Goal: Task Accomplishment & Management: Manage account settings

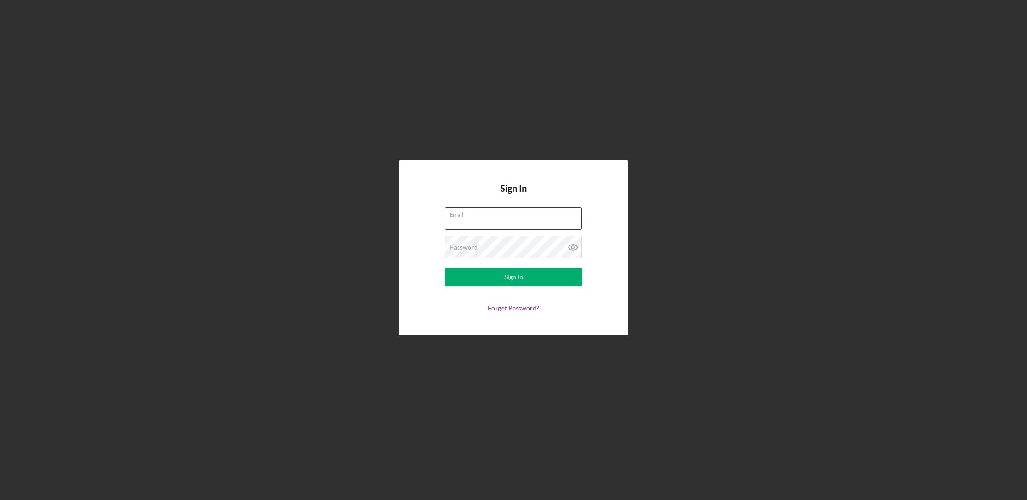
type input "[EMAIL_ADDRESS][DOMAIN_NAME]"
click at [513, 277] on button "Sign In" at bounding box center [513, 277] width 137 height 18
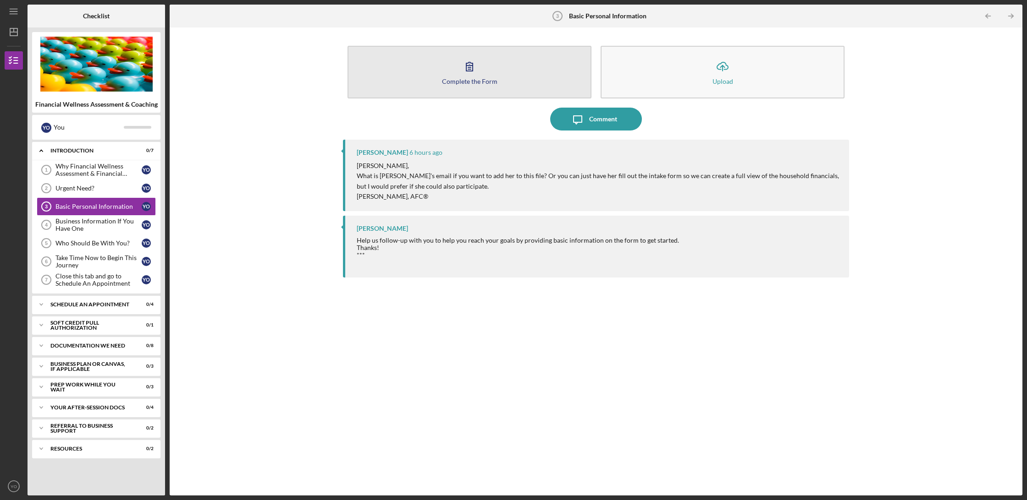
click at [464, 74] on icon "button" at bounding box center [469, 66] width 23 height 23
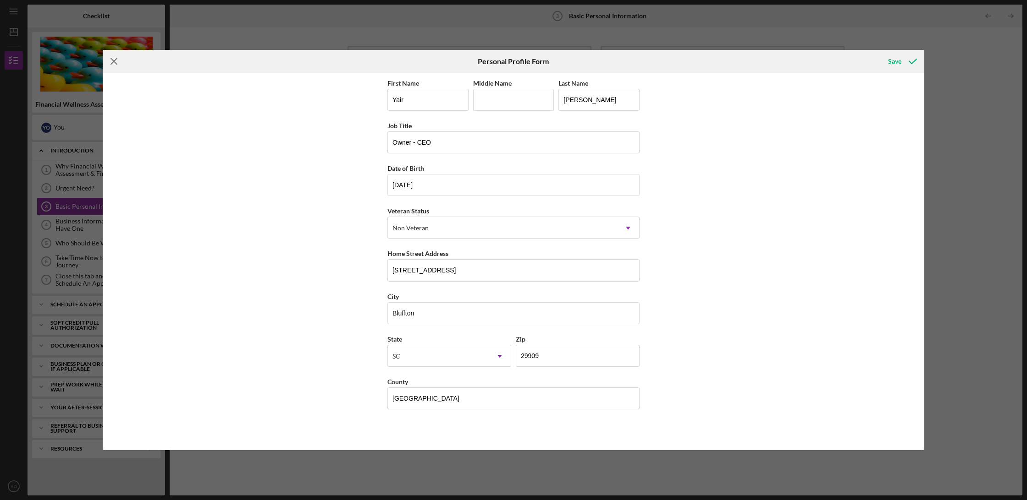
click at [115, 64] on icon "Icon/Menu Close" at bounding box center [114, 61] width 23 height 23
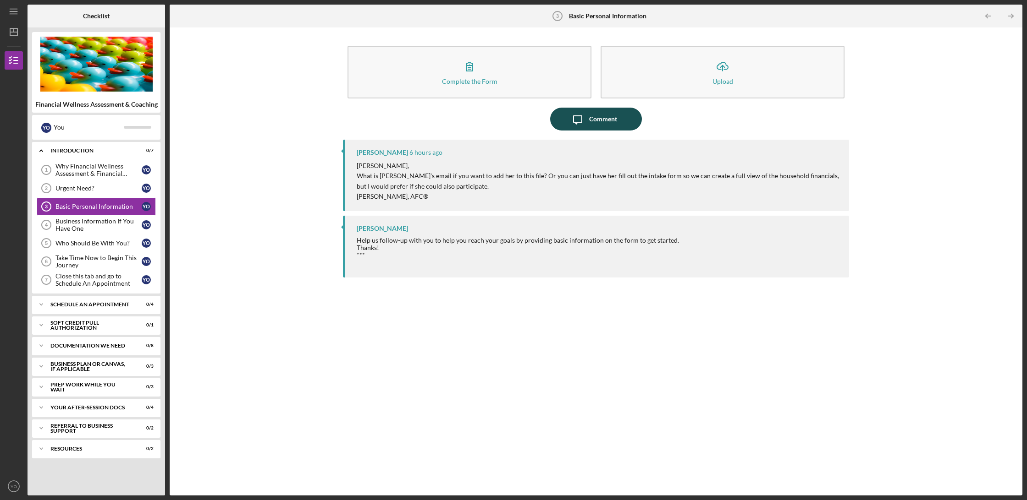
click at [607, 123] on div "Comment" at bounding box center [603, 119] width 28 height 23
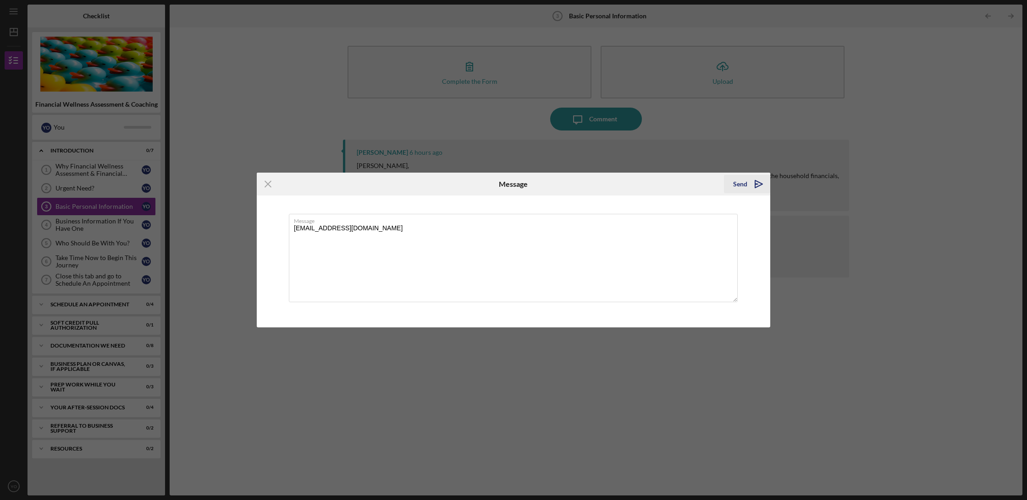
type textarea "[EMAIL_ADDRESS][DOMAIN_NAME]"
click at [741, 183] on div "Send" at bounding box center [740, 184] width 14 height 18
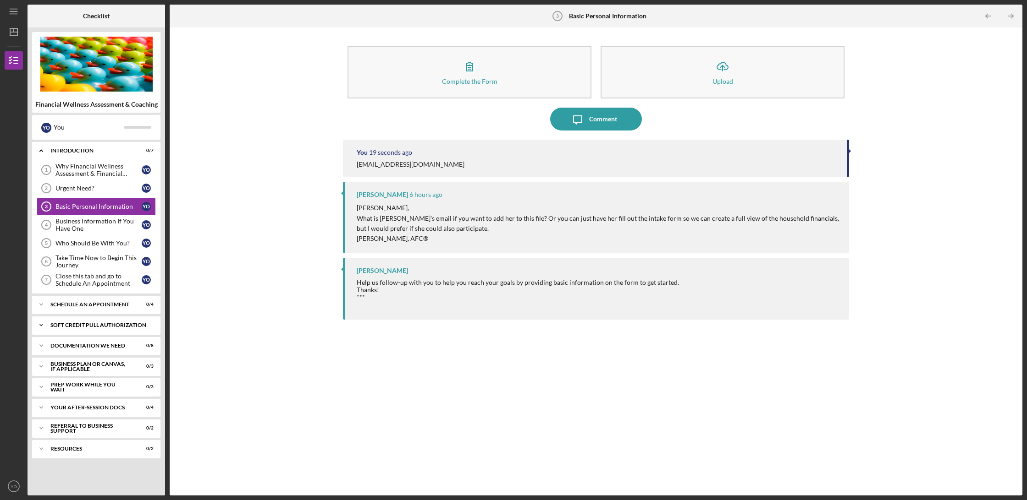
click at [39, 324] on icon "Icon/Expander" at bounding box center [41, 325] width 18 height 18
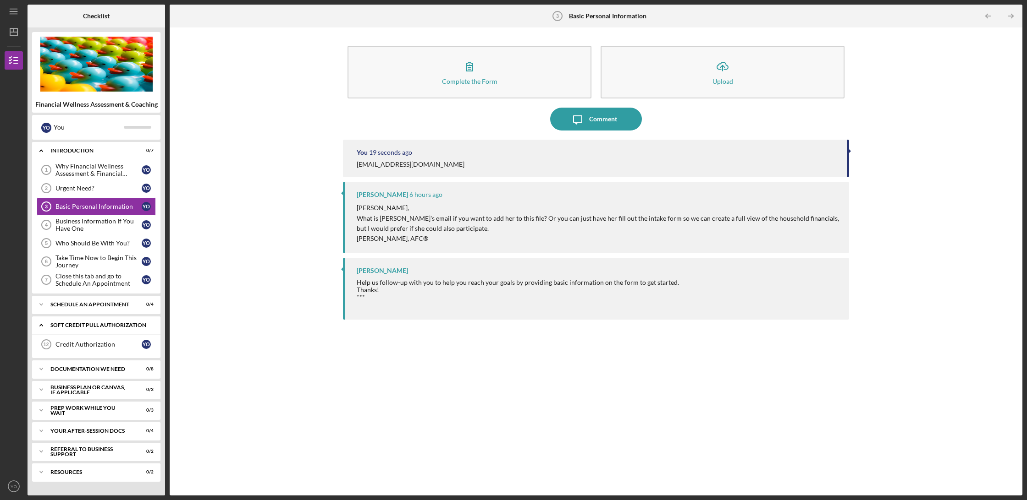
click at [41, 324] on icon "Icon/Expander" at bounding box center [41, 325] width 18 height 18
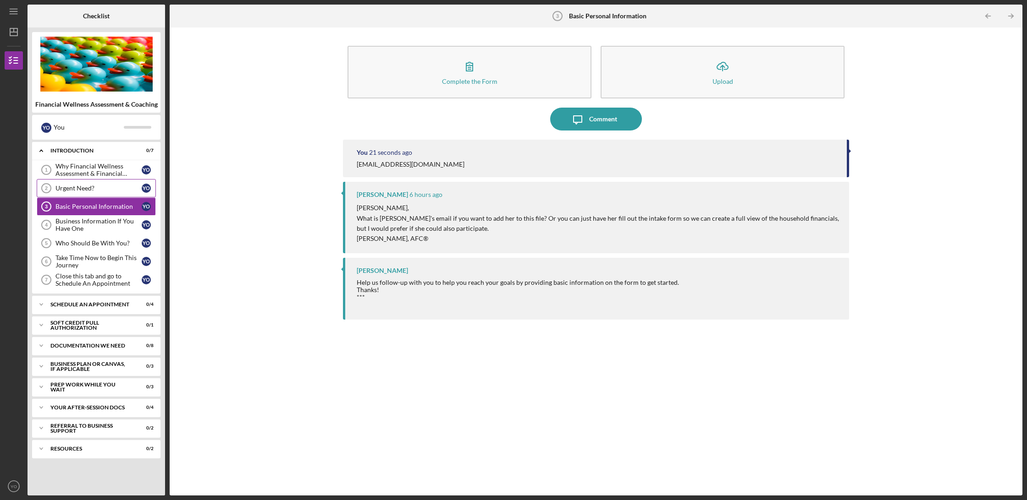
click at [93, 189] on div "Urgent Need?" at bounding box center [98, 188] width 86 height 7
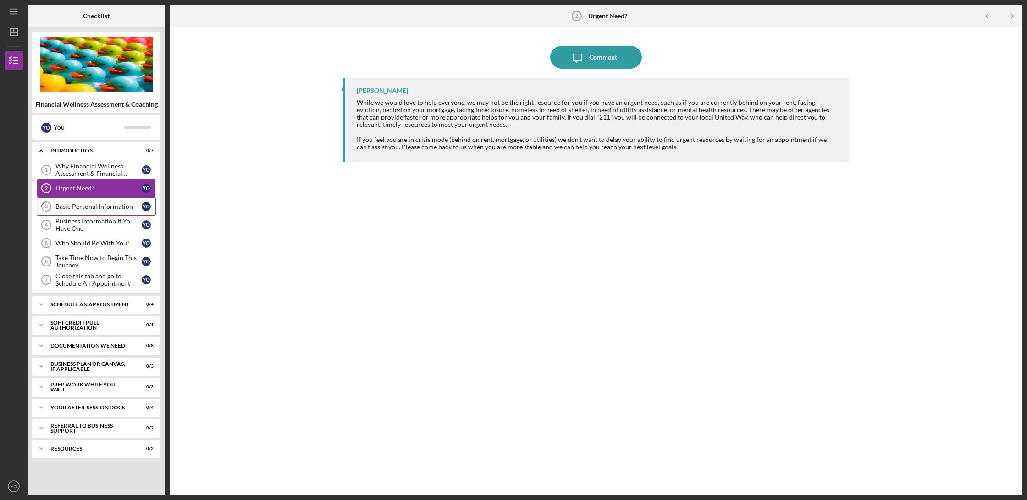
click at [89, 205] on div "Basic Personal Information" at bounding box center [98, 206] width 86 height 7
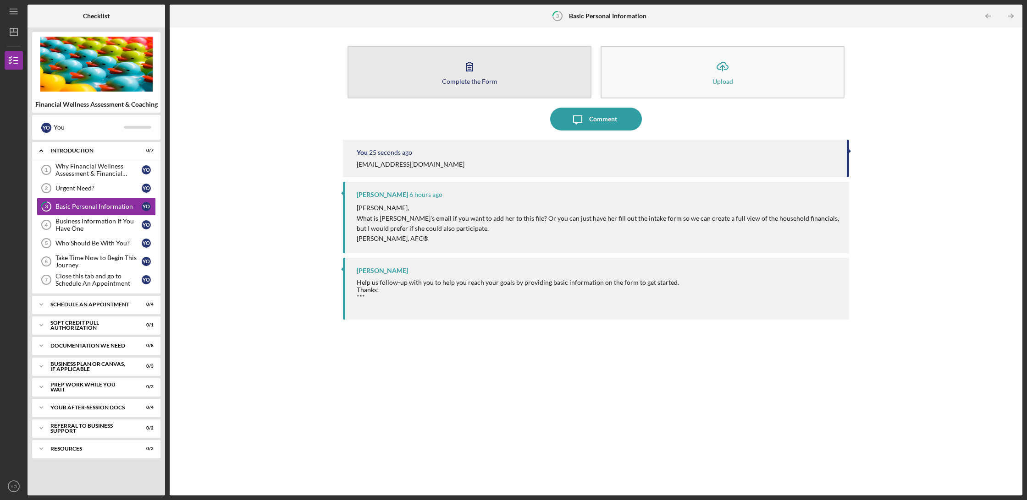
click at [468, 75] on icon "button" at bounding box center [469, 66] width 23 height 23
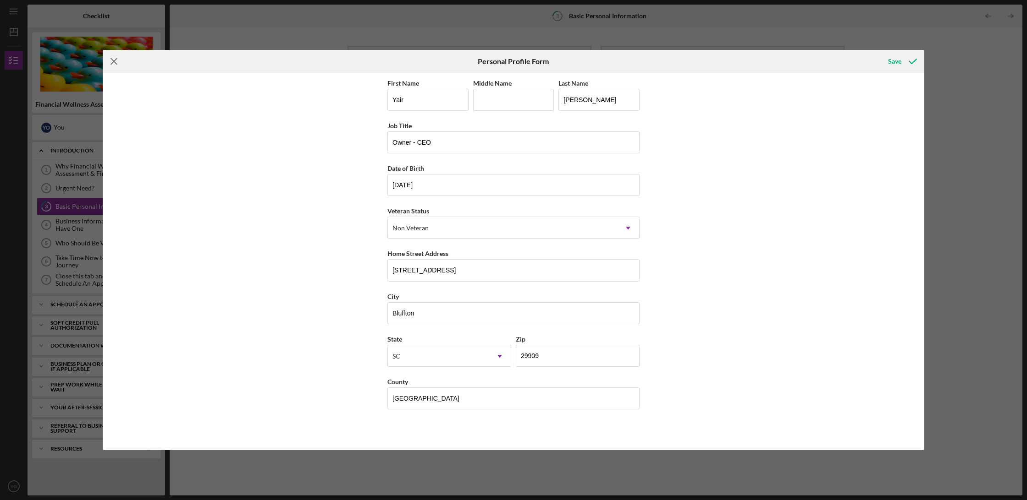
click at [113, 61] on line at bounding box center [114, 62] width 6 height 6
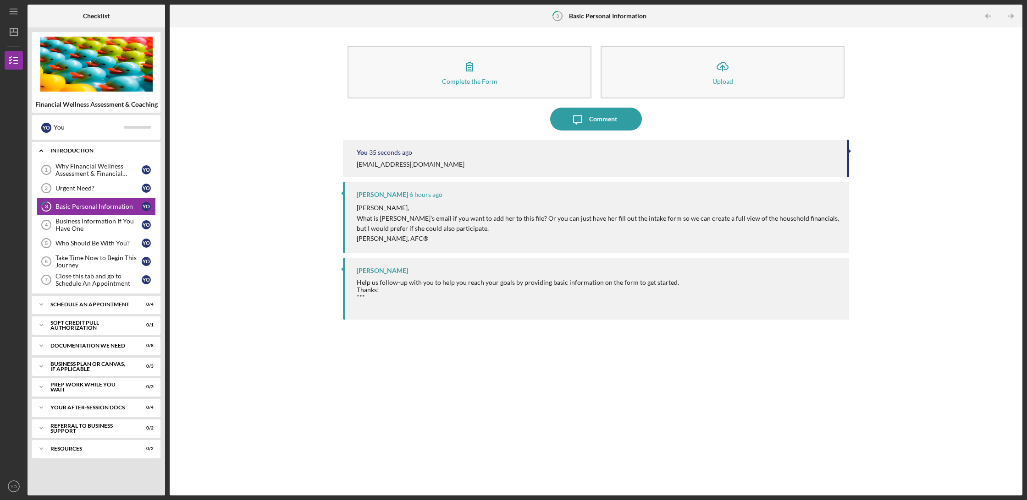
click at [44, 149] on icon "Icon/Expander" at bounding box center [41, 151] width 18 height 18
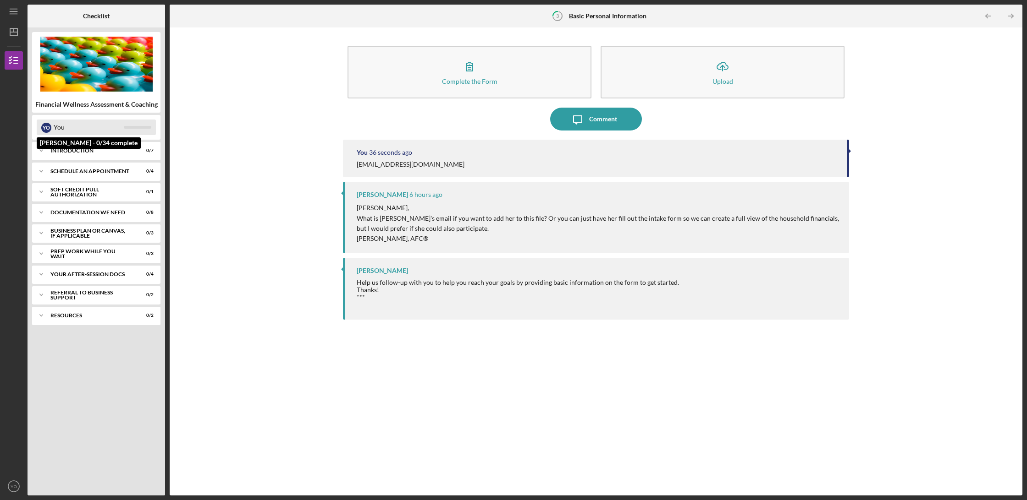
click at [53, 128] on div "Y O You" at bounding box center [96, 128] width 119 height 16
click at [44, 127] on div "Y O" at bounding box center [46, 128] width 10 height 10
click at [42, 170] on icon "Icon/Expander" at bounding box center [41, 171] width 18 height 18
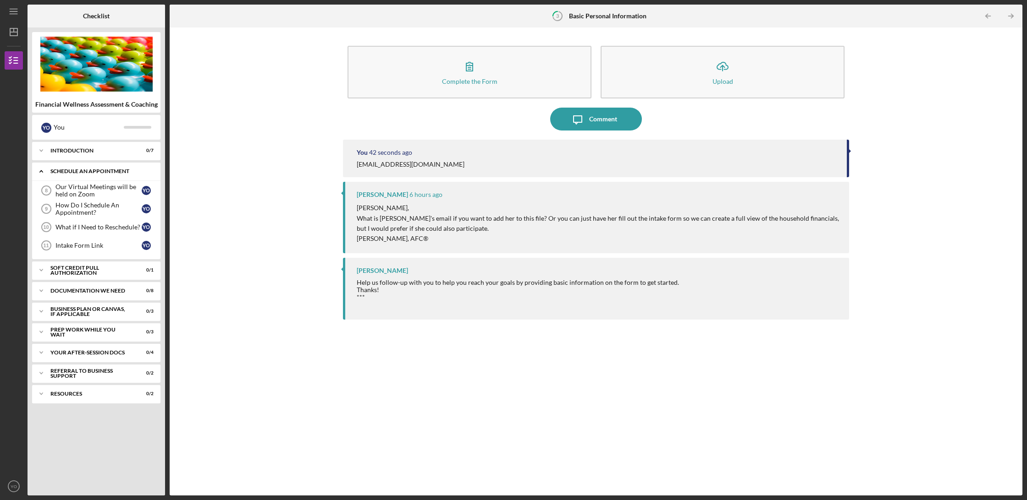
click at [42, 170] on icon "Icon/Expander" at bounding box center [41, 171] width 18 height 18
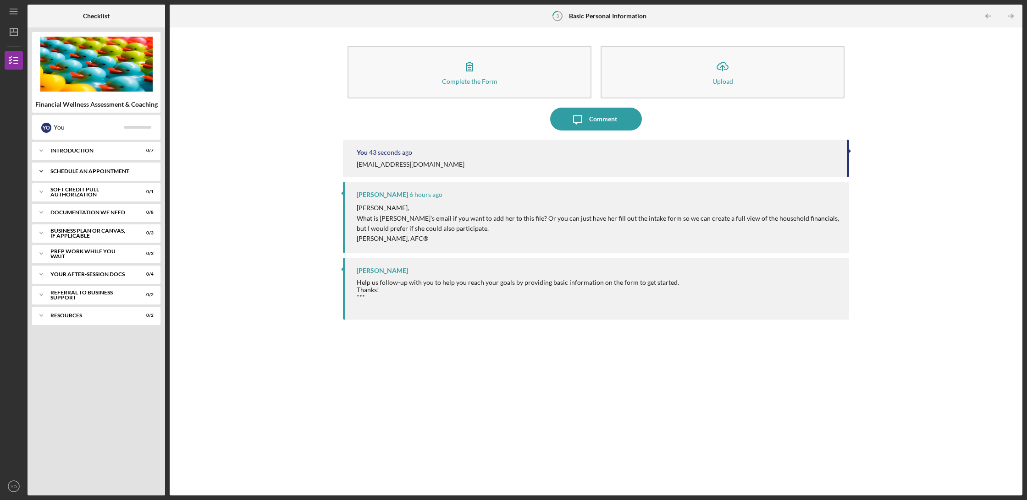
click at [40, 168] on icon "Icon/Expander" at bounding box center [41, 171] width 18 height 18
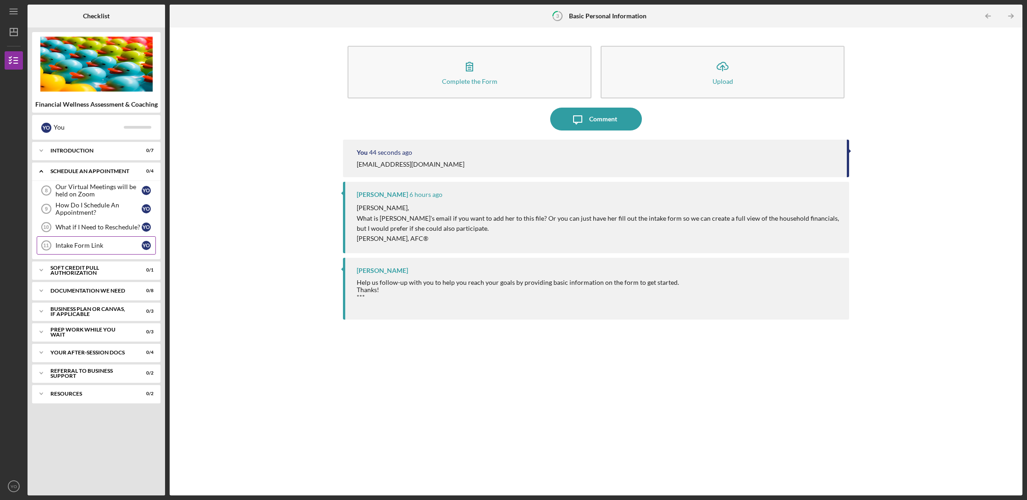
click at [83, 247] on div "Intake Form Link" at bounding box center [98, 245] width 86 height 7
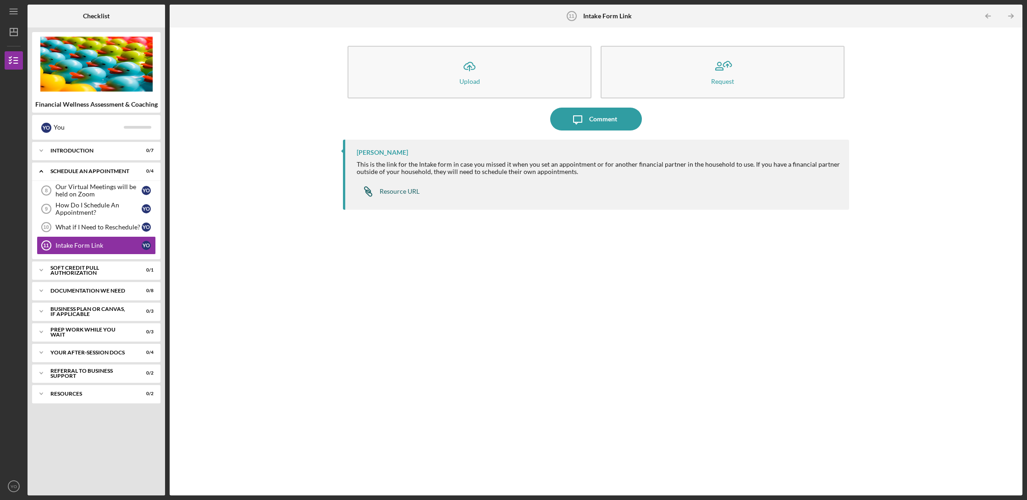
click at [403, 193] on div "Resource URL" at bounding box center [399, 191] width 40 height 7
click at [15, 14] on line "button" at bounding box center [13, 14] width 7 height 0
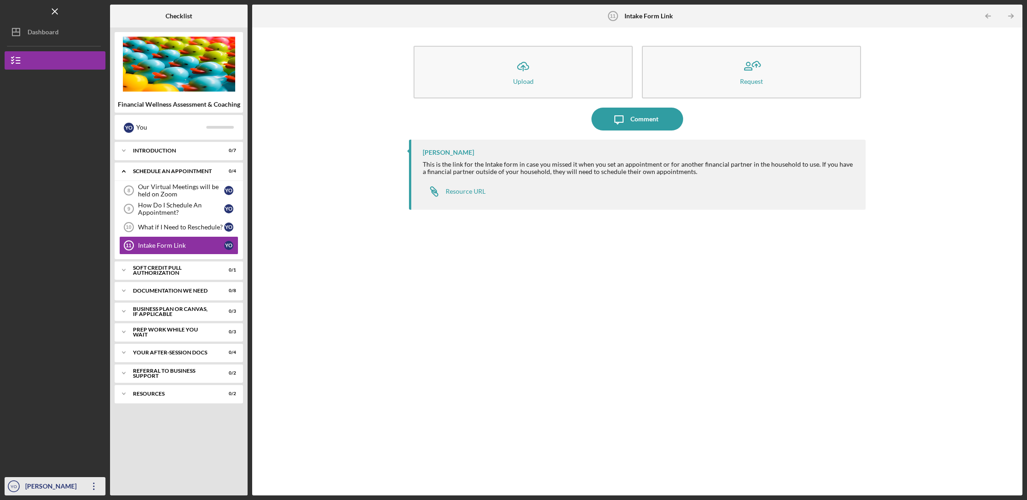
click at [94, 486] on icon "Icon/Overflow" at bounding box center [93, 486] width 23 height 23
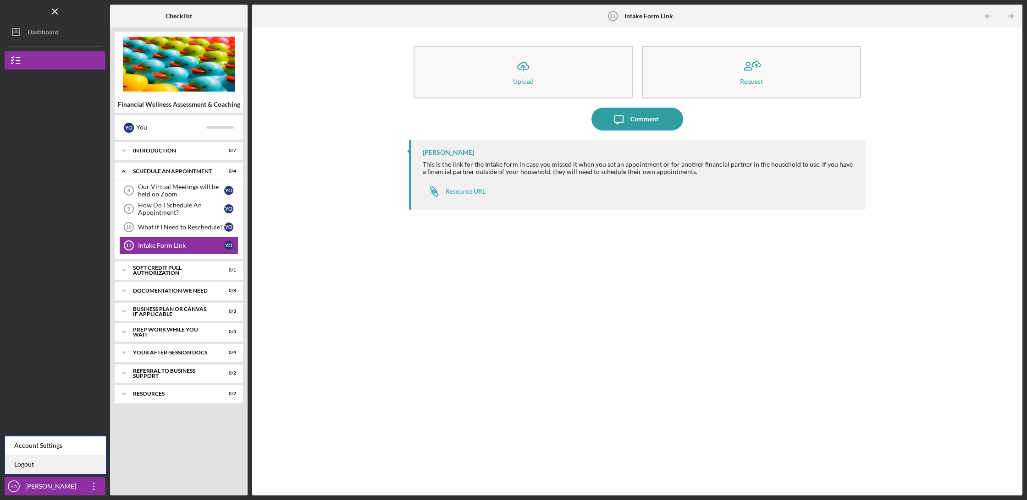
click at [50, 468] on link "Logout" at bounding box center [55, 465] width 101 height 19
